Goal: Task Accomplishment & Management: Complete application form

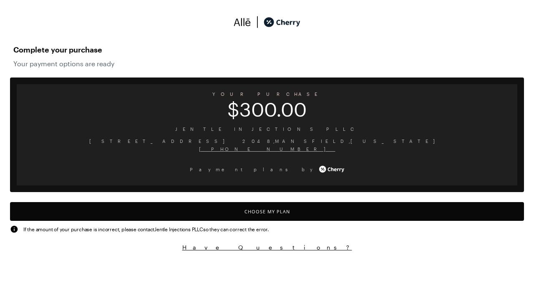
click at [267, 212] on button "Choose My Plan" at bounding box center [267, 211] width 514 height 19
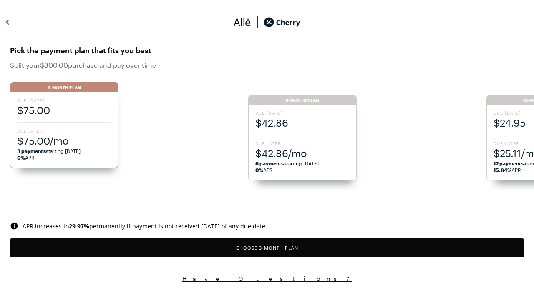
click at [267, 248] on button "Choose 3 -Month Plan" at bounding box center [267, 248] width 514 height 19
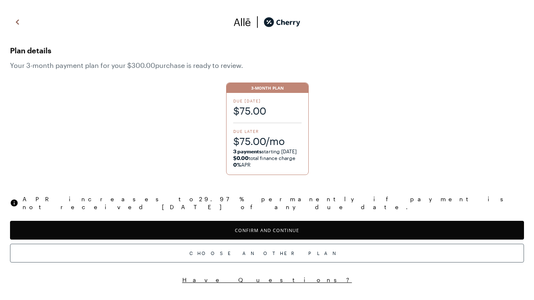
click at [267, 223] on button "Confirm and Continue" at bounding box center [267, 230] width 514 height 19
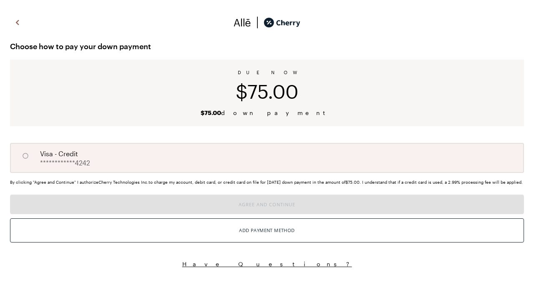
click at [25, 156] on input "A" at bounding box center [25, 156] width 14 height 14
radio input "true"
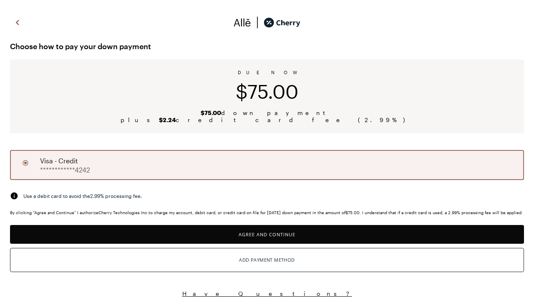
click at [267, 239] on button "Agree and Continue" at bounding box center [267, 234] width 514 height 19
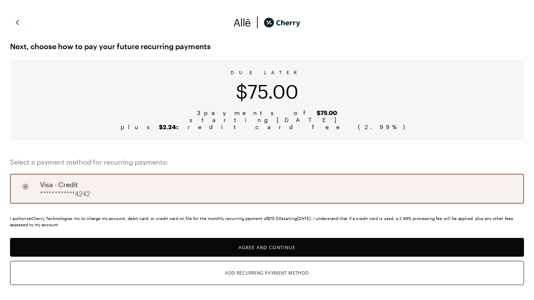
click at [267, 247] on button "Agree and Continue" at bounding box center [267, 247] width 514 height 19
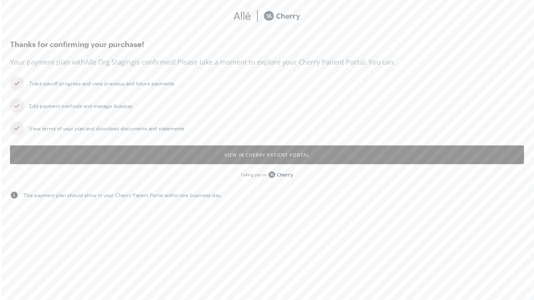
scroll to position [6, 0]
